Goal: Task Accomplishment & Management: Manage account settings

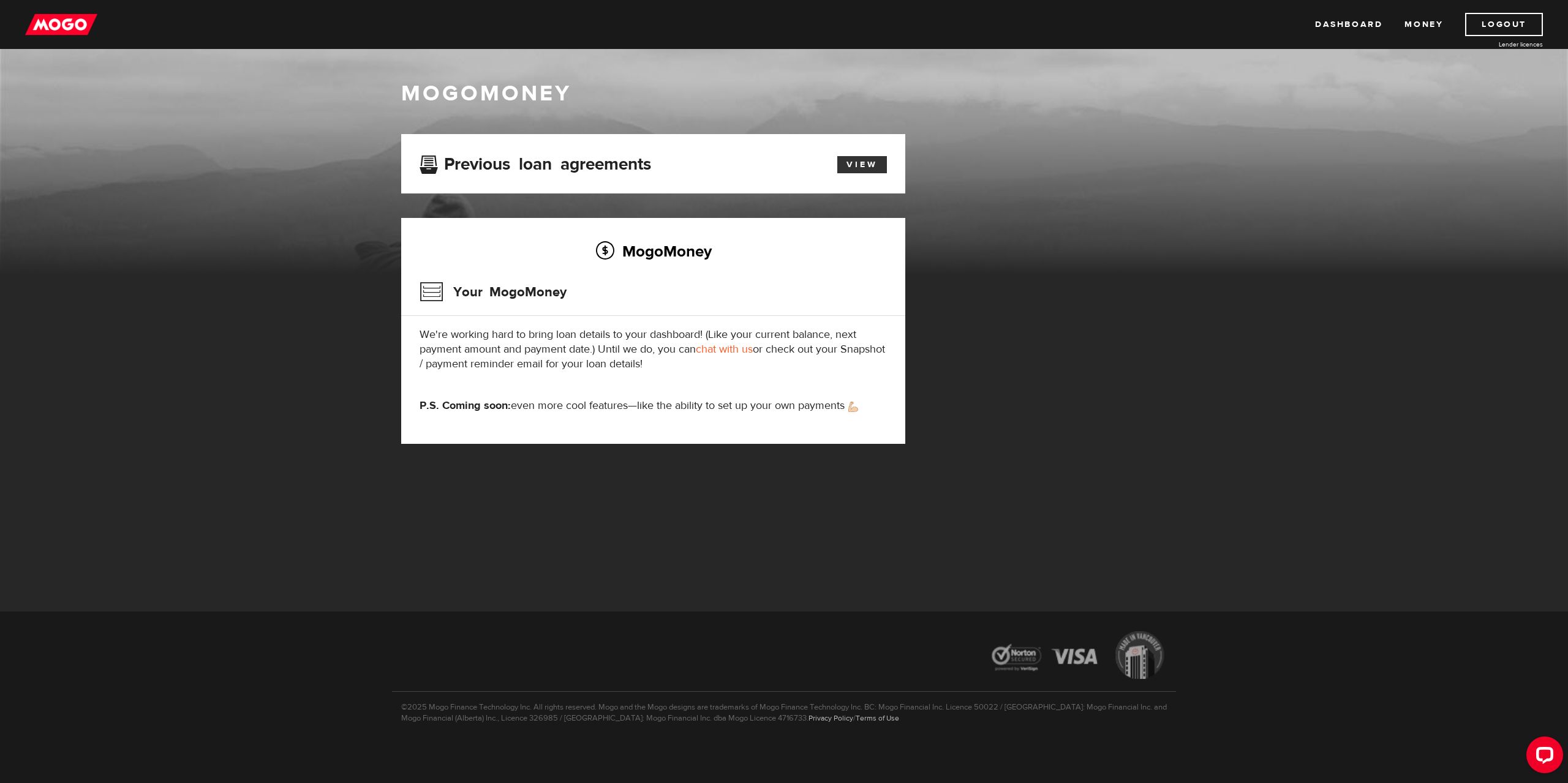
click at [857, 168] on link "View" at bounding box center [862, 164] width 50 height 17
drag, startPoint x: 521, startPoint y: 326, endPoint x: 540, endPoint y: 344, distance: 26.2
click at [540, 344] on div "MogoMoney Your MogoMoney We're working hard to bring loan details to your dashb…" at bounding box center [653, 331] width 504 height 226
drag, startPoint x: 540, startPoint y: 344, endPoint x: 675, endPoint y: 281, distance: 149.0
click at [540, 344] on p "We're working hard to bring loan details to your dashboard! (Like your current …" at bounding box center [653, 349] width 467 height 44
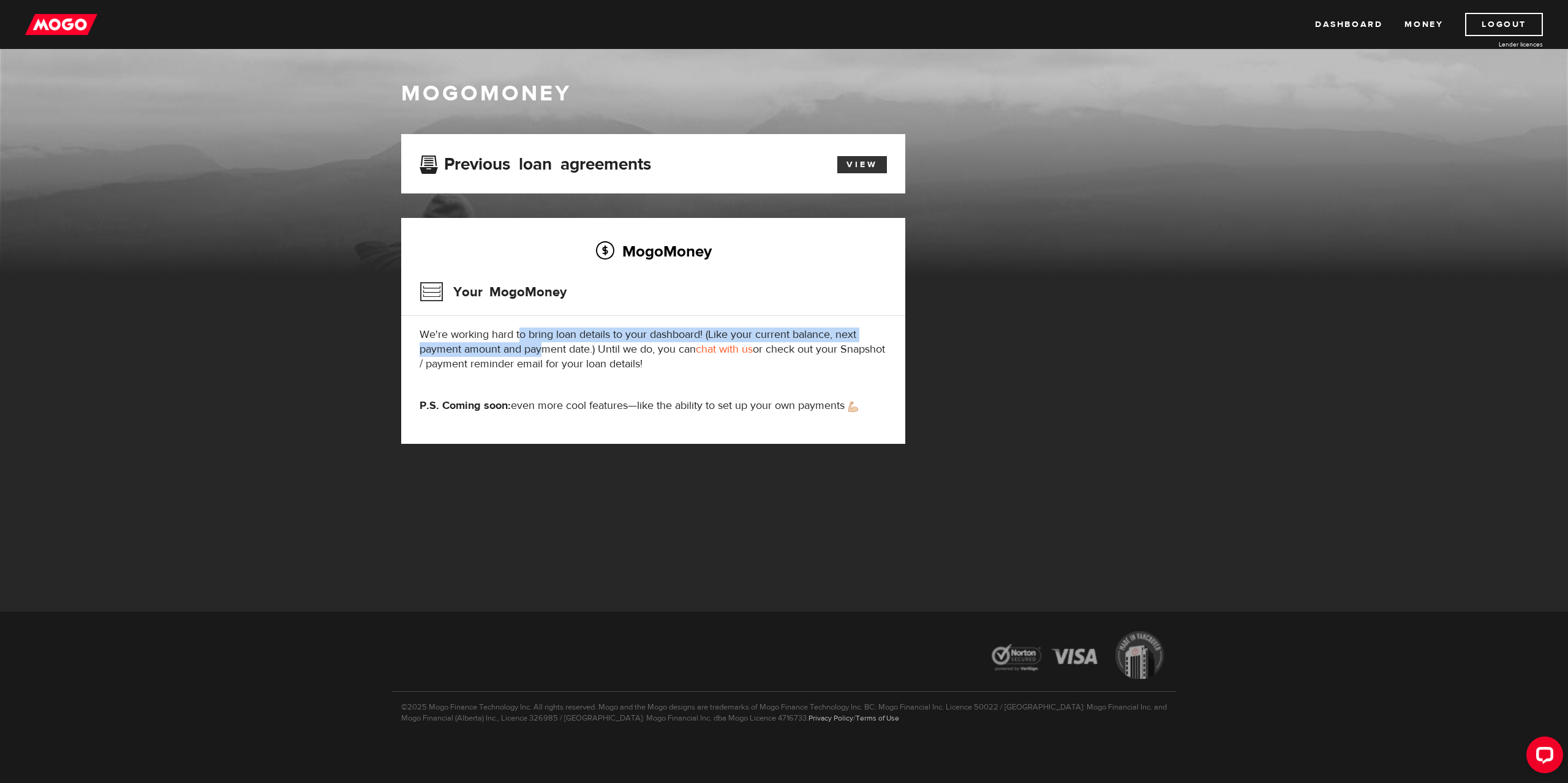
click at [870, 162] on link "View" at bounding box center [862, 164] width 50 height 17
click at [83, 14] on img at bounding box center [62, 24] width 72 height 23
click at [833, 159] on div "View" at bounding box center [855, 163] width 81 height 21
click at [840, 166] on link "View" at bounding box center [862, 164] width 50 height 17
